Goal: Information Seeking & Learning: Understand process/instructions

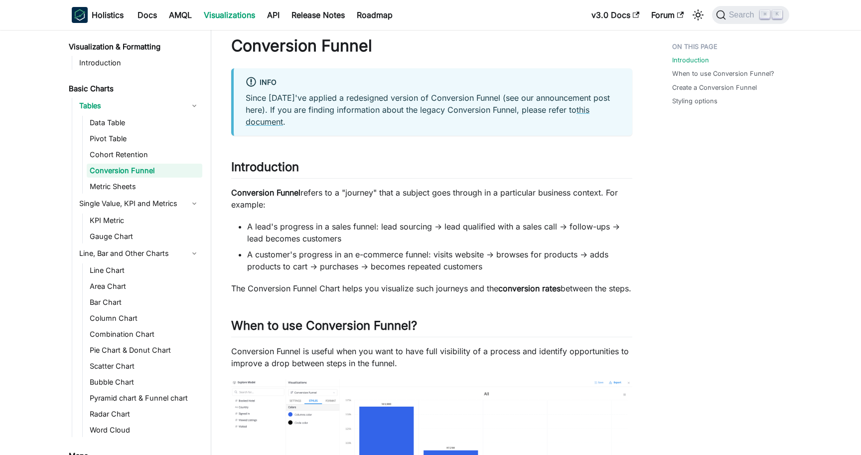
scroll to position [44, 0]
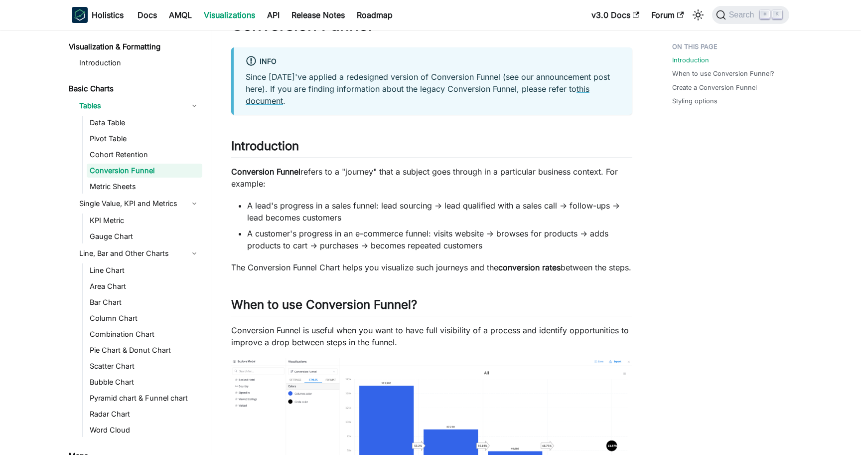
click at [498, 175] on p "Conversion Funnel refers to a "journey" that a subject goes through in a partic…" at bounding box center [431, 178] width 401 height 24
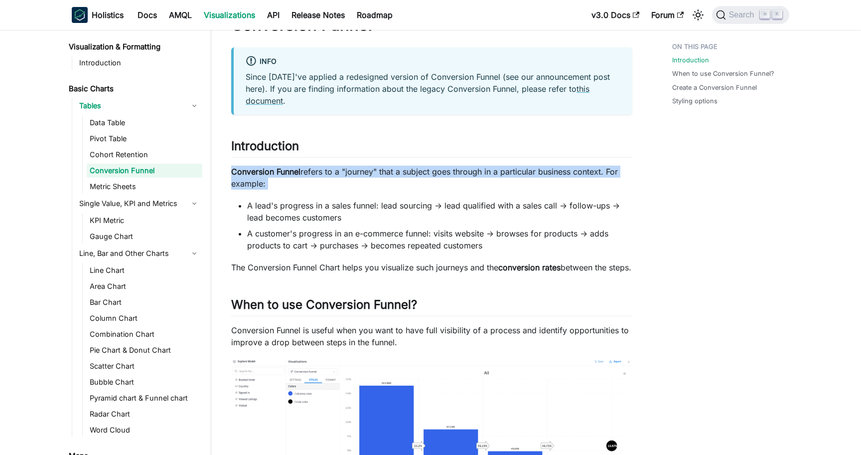
click at [498, 175] on p "Conversion Funnel refers to a "journey" that a subject goes through in a partic…" at bounding box center [431, 178] width 401 height 24
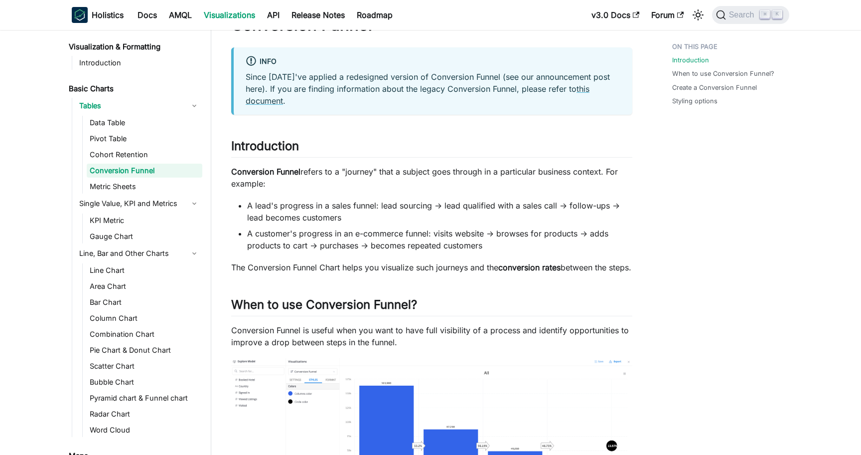
click at [465, 210] on li "A lead's progress in a sales funnel: lead sourcing → lead qualified with a sale…" at bounding box center [439, 211] width 385 height 24
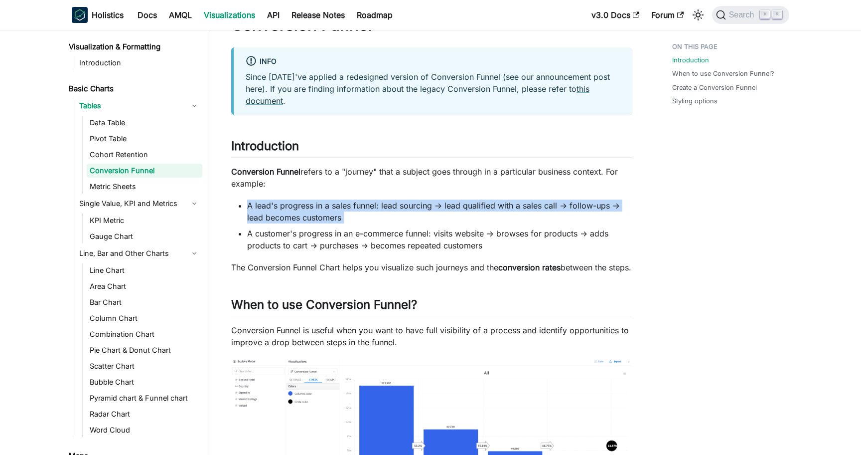
click at [465, 210] on li "A lead's progress in a sales funnel: lead sourcing → lead qualified with a sale…" at bounding box center [439, 211] width 385 height 24
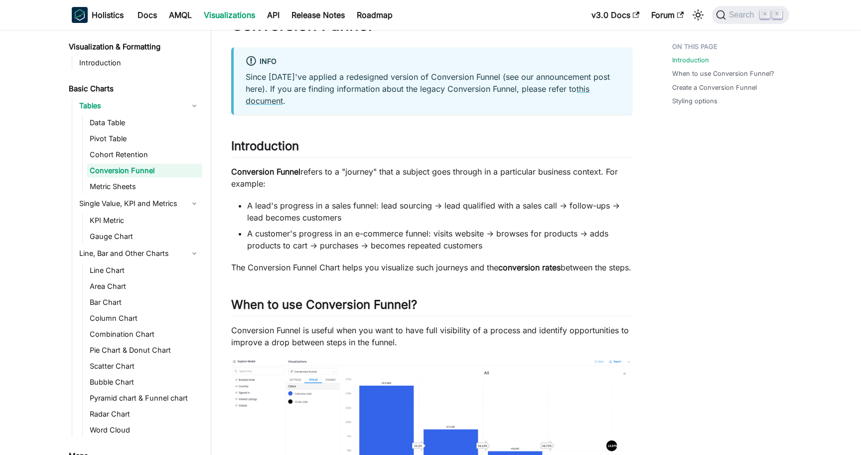
click at [447, 235] on li "A customer's progress in an e-commerce funnel: visits website → browses for pro…" at bounding box center [439, 239] width 385 height 24
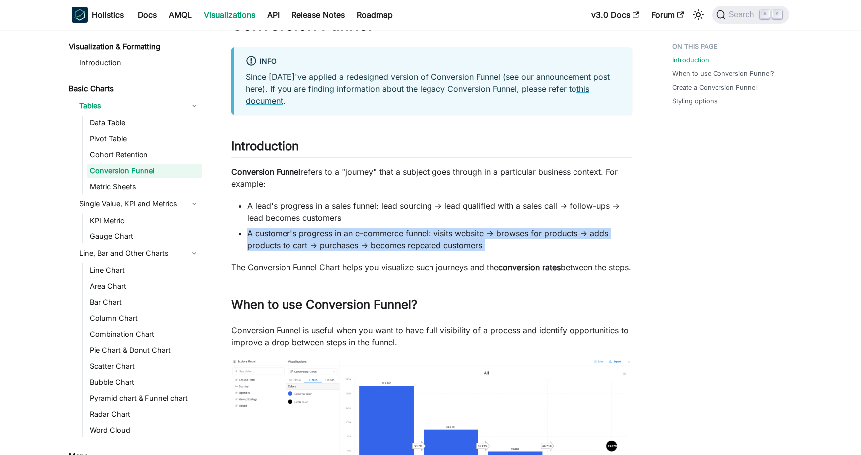
click at [447, 235] on li "A customer's progress in an e-commerce funnel: visits website → browses for pro…" at bounding box center [439, 239] width 385 height 24
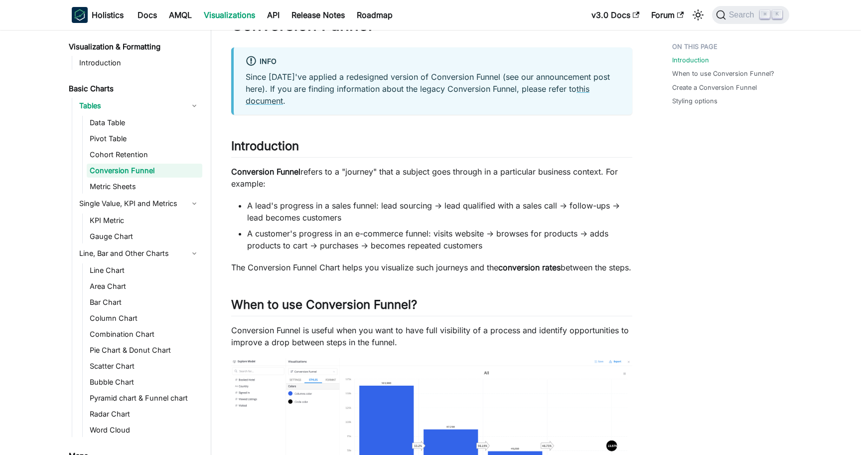
click at [454, 204] on li "A lead's progress in a sales funnel: lead sourcing → lead qualified with a sale…" at bounding box center [439, 211] width 385 height 24
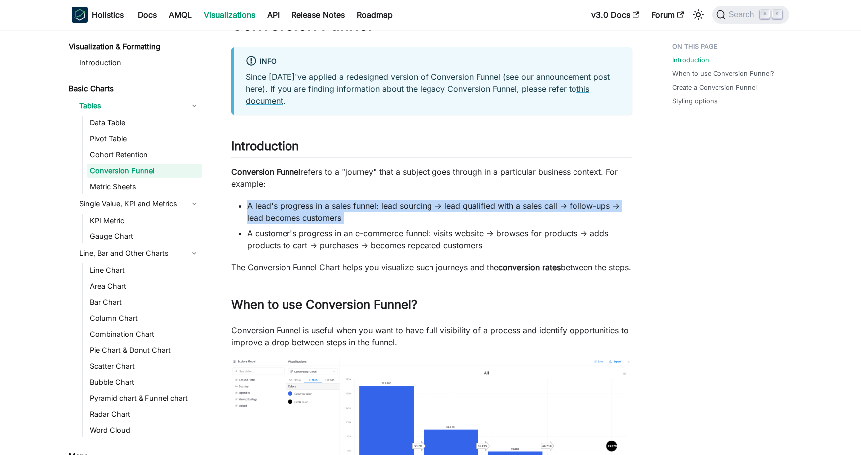
click at [454, 204] on li "A lead's progress in a sales funnel: lead sourcing → lead qualified with a sale…" at bounding box center [439, 211] width 385 height 24
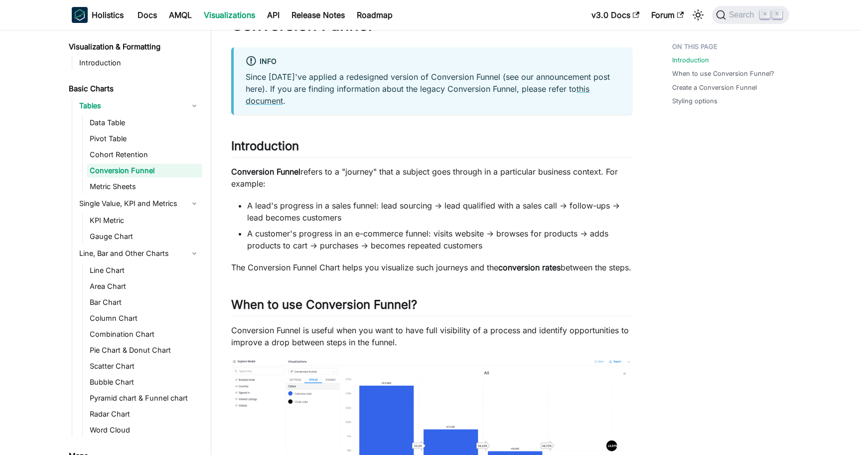
click at [441, 237] on li "A customer's progress in an e-commerce funnel: visits website → browses for pro…" at bounding box center [439, 239] width 385 height 24
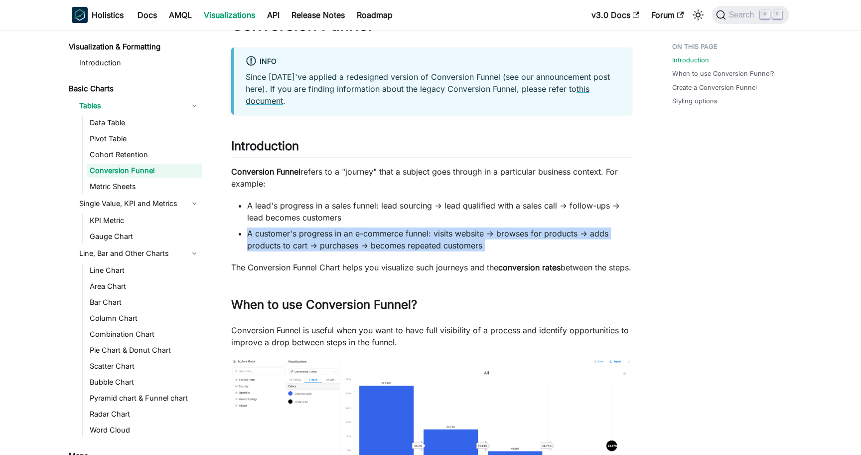
click at [441, 237] on li "A customer's progress in an e-commerce funnel: visits website → browses for pro…" at bounding box center [439, 239] width 385 height 24
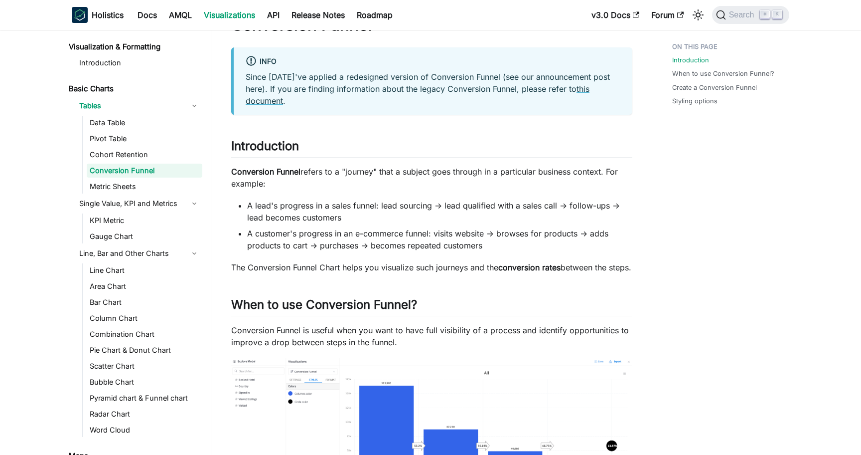
click at [439, 270] on p "The Conversion Funnel Chart helps you visualize such journeys and the conversio…" at bounding box center [431, 267] width 401 height 12
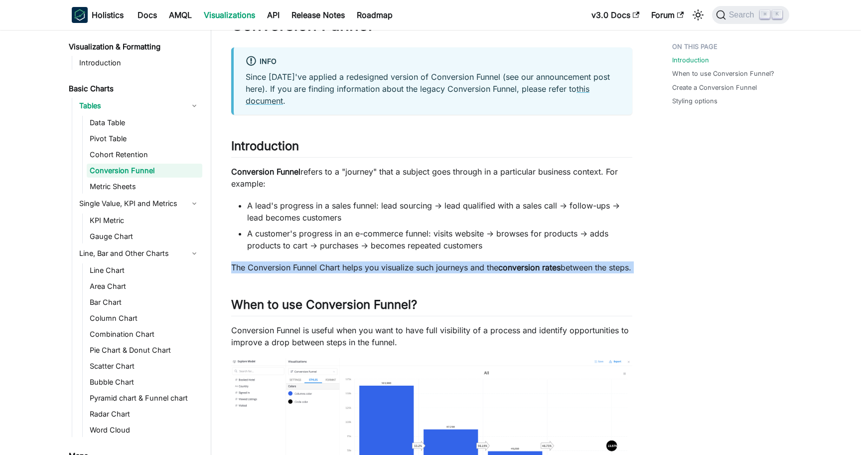
click at [439, 270] on p "The Conversion Funnel Chart helps you visualize such journeys and the conversio…" at bounding box center [431, 267] width 401 height 12
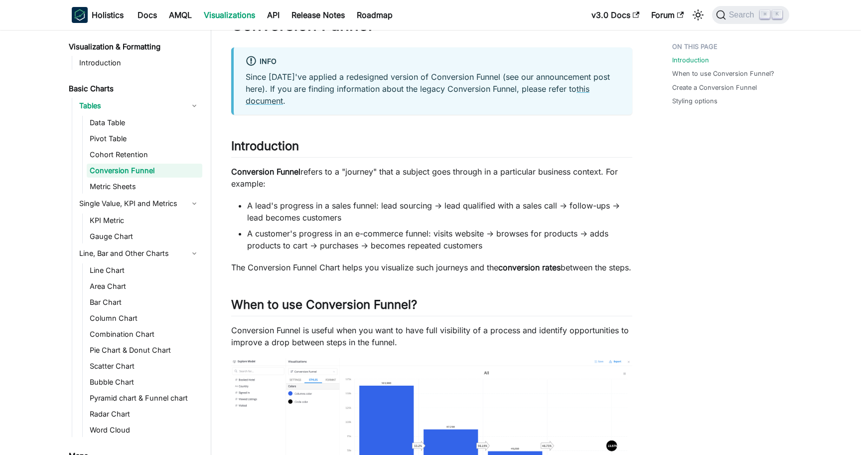
click at [466, 239] on li "A customer's progress in an e-commerce funnel: visits website → browses for pro…" at bounding box center [439, 239] width 385 height 24
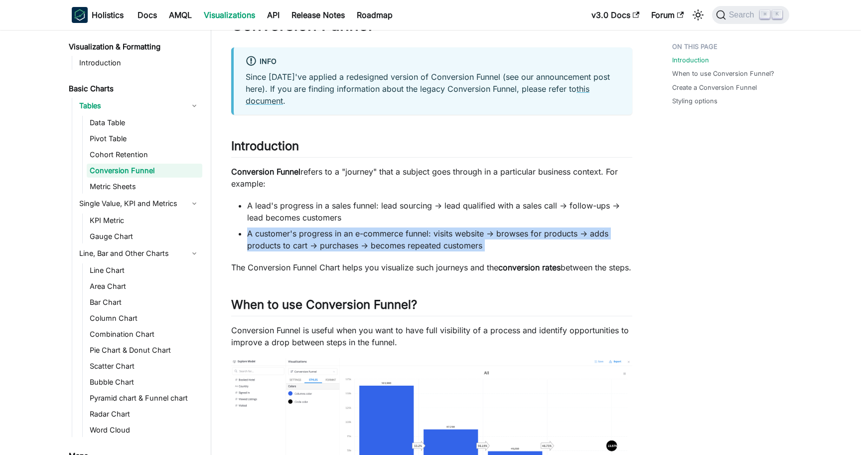
click at [466, 239] on li "A customer's progress in an e-commerce funnel: visits website → browses for pro…" at bounding box center [439, 239] width 385 height 24
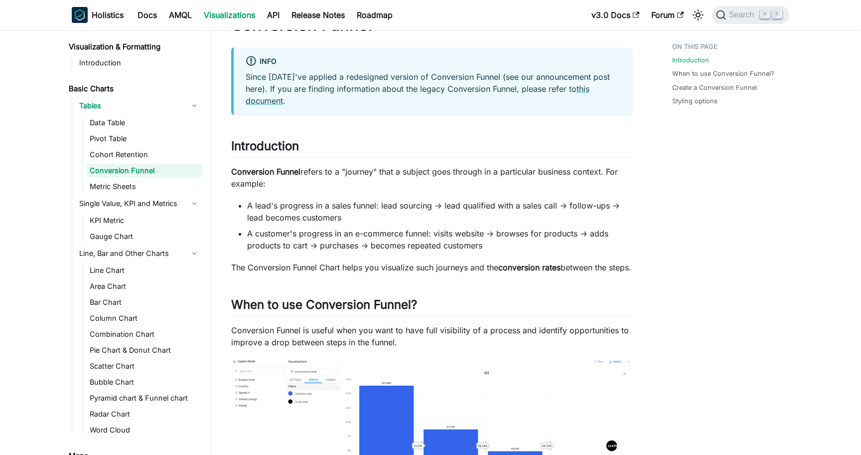
click at [454, 207] on li "A lead's progress in a sales funnel: lead sourcing → lead qualified with a sale…" at bounding box center [439, 211] width 385 height 24
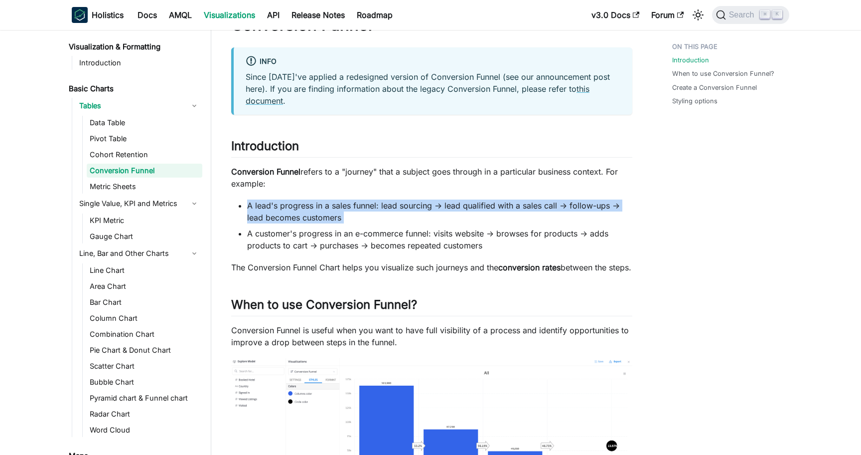
click at [454, 207] on li "A lead's progress in a sales funnel: lead sourcing → lead qualified with a sale…" at bounding box center [439, 211] width 385 height 24
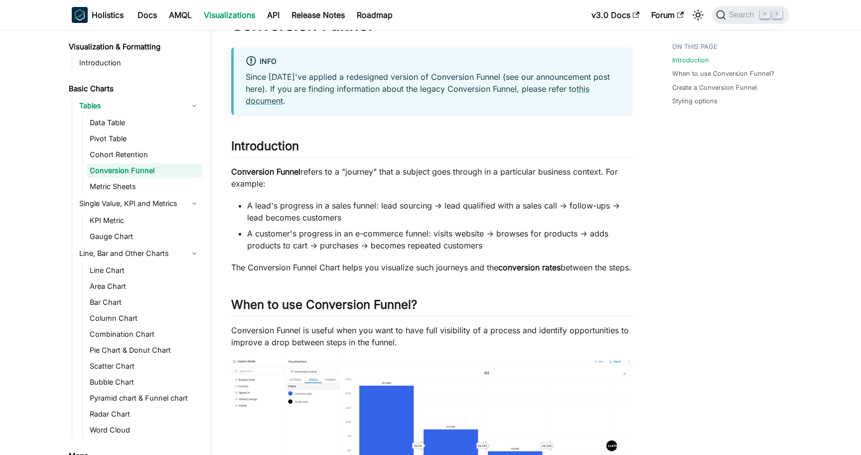
click at [465, 228] on li "A customer's progress in an e-commerce funnel: visits website → browses for pro…" at bounding box center [439, 239] width 385 height 24
click at [462, 234] on li "A customer's progress in an e-commerce funnel: visits website → browses for pro…" at bounding box center [439, 239] width 385 height 24
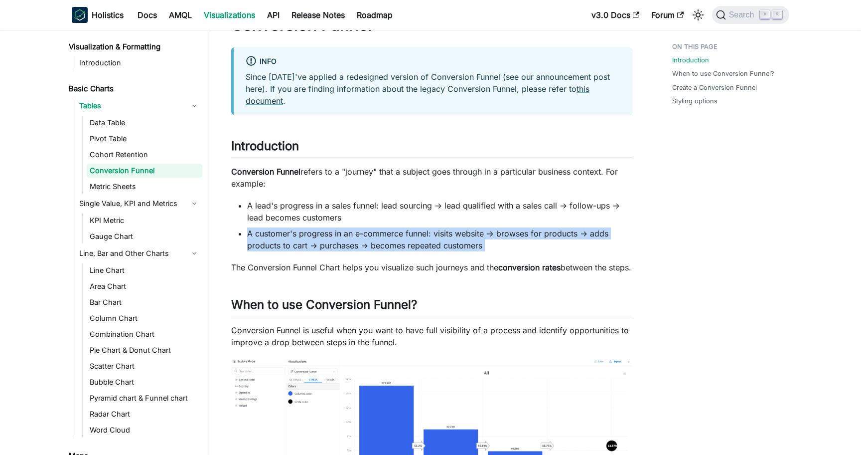
click at [462, 234] on li "A customer's progress in an e-commerce funnel: visits website → browses for pro…" at bounding box center [439, 239] width 385 height 24
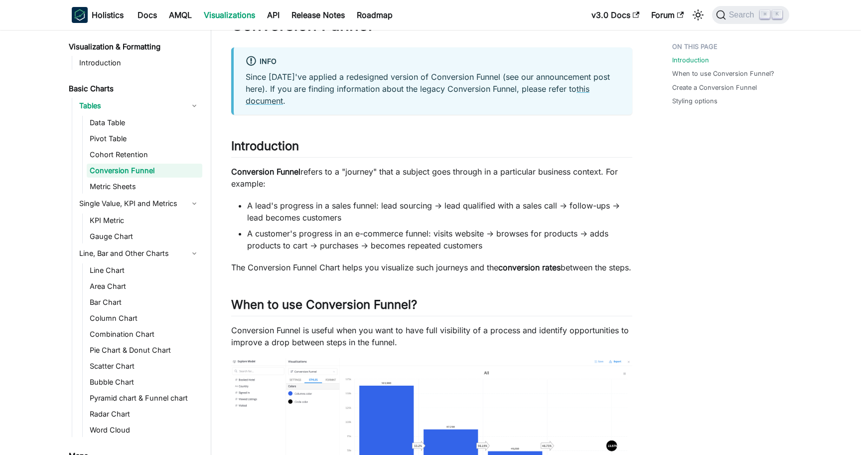
click at [461, 208] on li "A lead's progress in a sales funnel: lead sourcing → lead qualified with a sale…" at bounding box center [439, 211] width 385 height 24
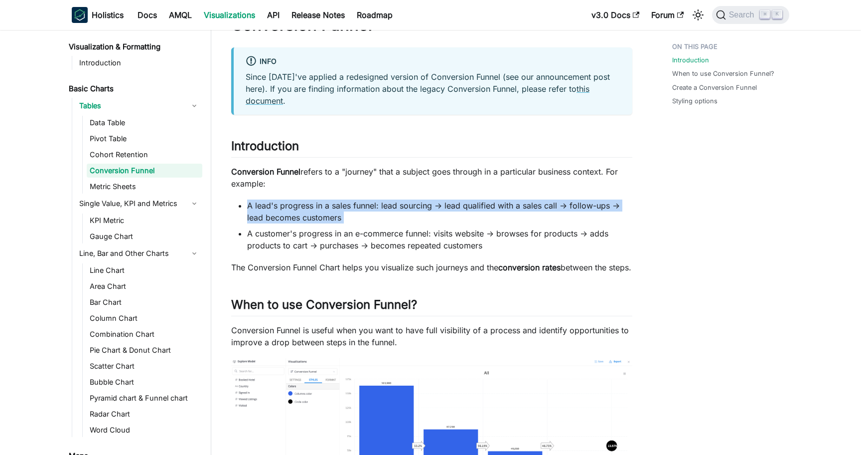
click at [461, 208] on li "A lead's progress in a sales funnel: lead sourcing → lead qualified with a sale…" at bounding box center [439, 211] width 385 height 24
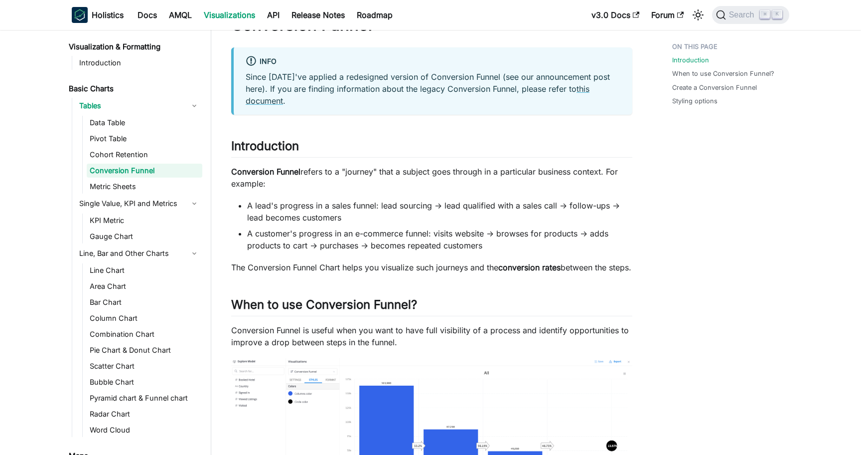
click at [455, 242] on li "A customer's progress in an e-commerce funnel: visits website → browses for pro…" at bounding box center [439, 239] width 385 height 24
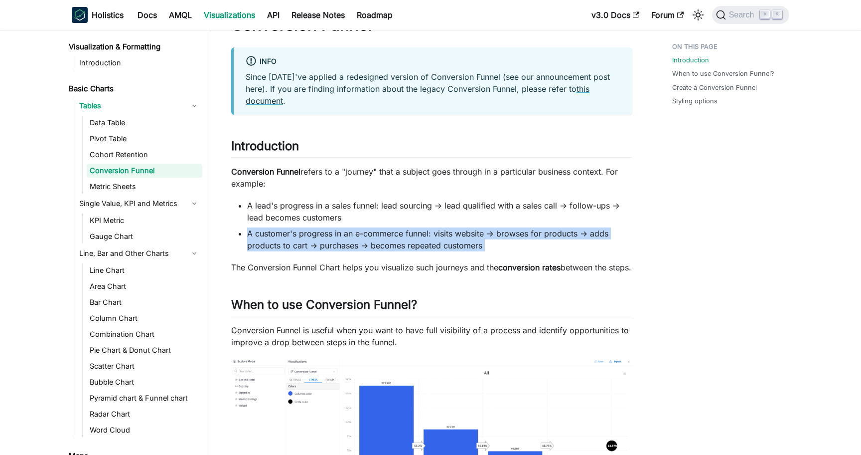
click at [455, 242] on li "A customer's progress in an e-commerce funnel: visits website → browses for pro…" at bounding box center [439, 239] width 385 height 24
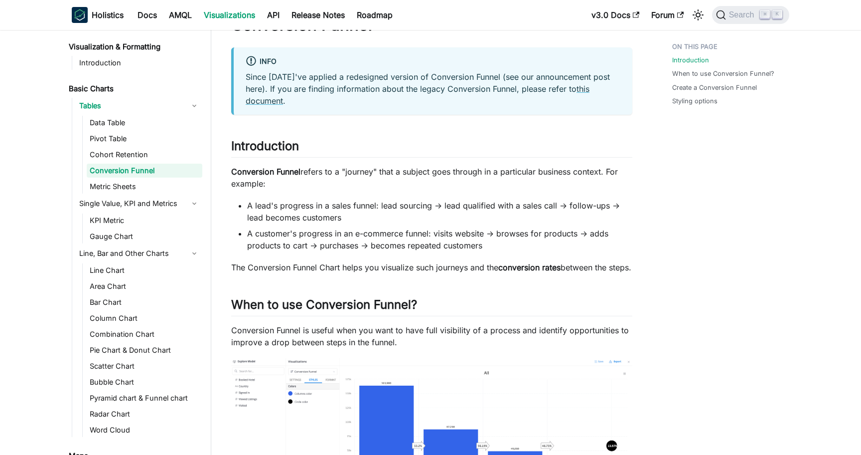
click at [475, 212] on li "A lead's progress in a sales funnel: lead sourcing → lead qualified with a sale…" at bounding box center [439, 211] width 385 height 24
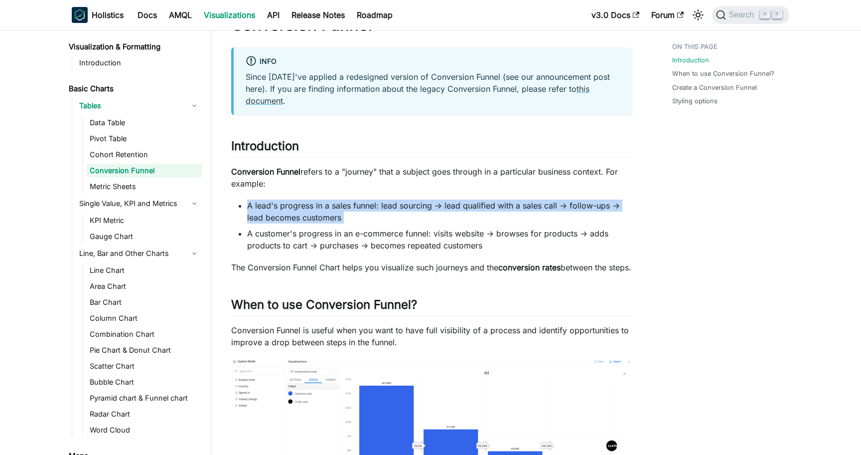
click at [475, 212] on li "A lead's progress in a sales funnel: lead sourcing → lead qualified with a sale…" at bounding box center [439, 211] width 385 height 24
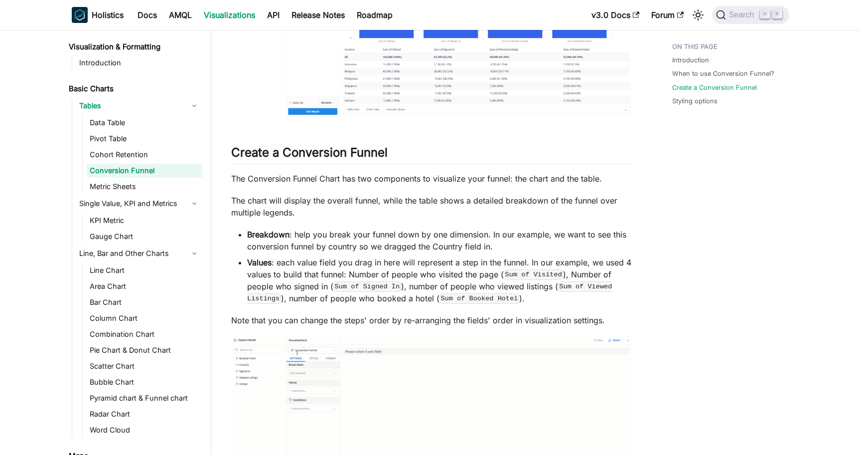
scroll to position [488, 0]
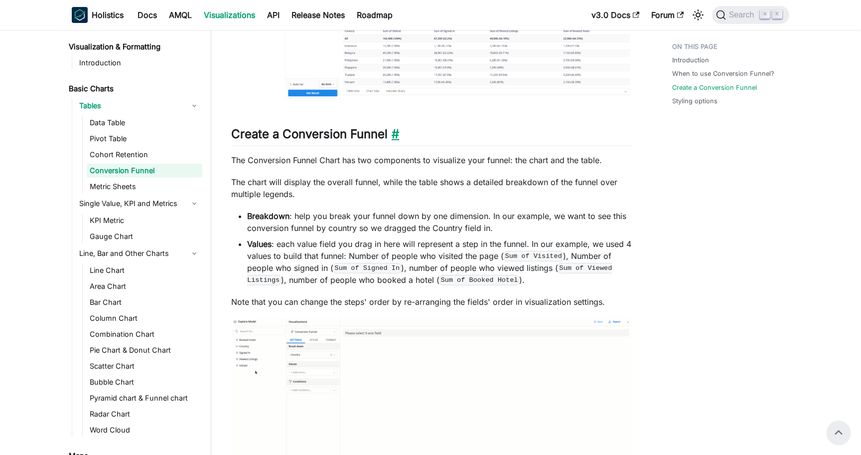
click at [396, 141] on link "​" at bounding box center [393, 134] width 11 height 14
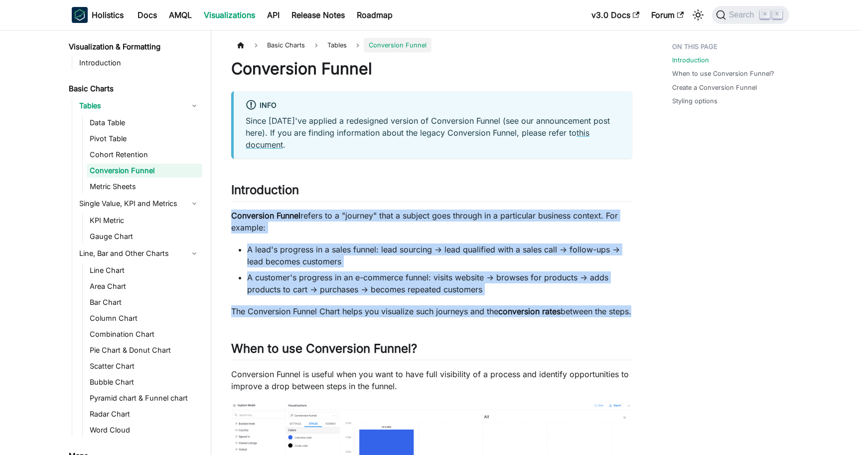
drag, startPoint x: 252, startPoint y: 323, endPoint x: 233, endPoint y: 216, distance: 108.8
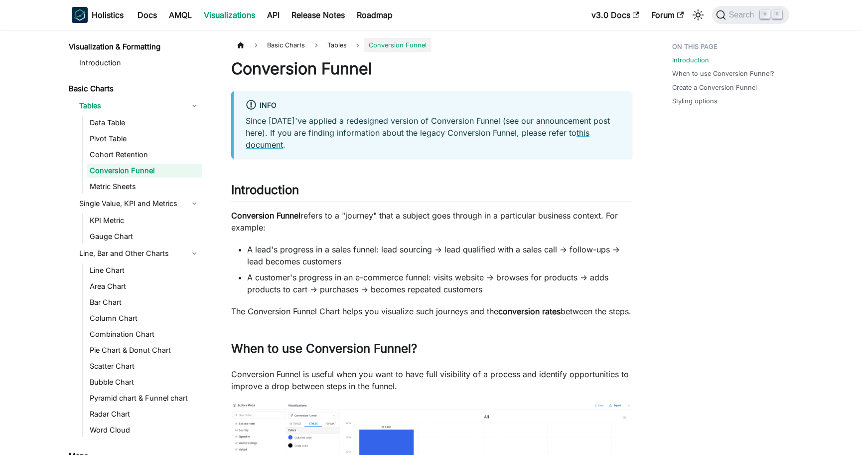
drag, startPoint x: 413, startPoint y: 318, endPoint x: 232, endPoint y: 219, distance: 206.4
click at [232, 219] on strong "Conversion Funnel" at bounding box center [265, 215] width 69 height 10
drag, startPoint x: 232, startPoint y: 219, endPoint x: 255, endPoint y: 318, distance: 101.2
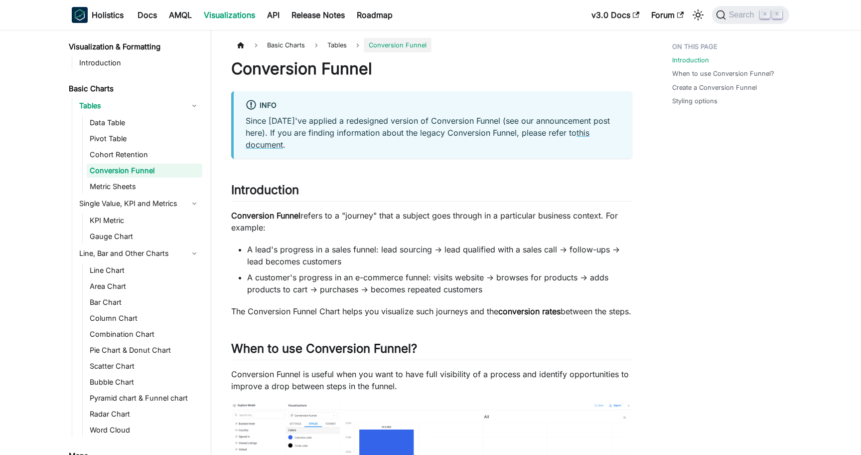
click at [628, 277] on li "A customer's progress in an e-commerce funnel: visits website → browses for pro…" at bounding box center [439, 283] width 385 height 24
